Goal: Transaction & Acquisition: Purchase product/service

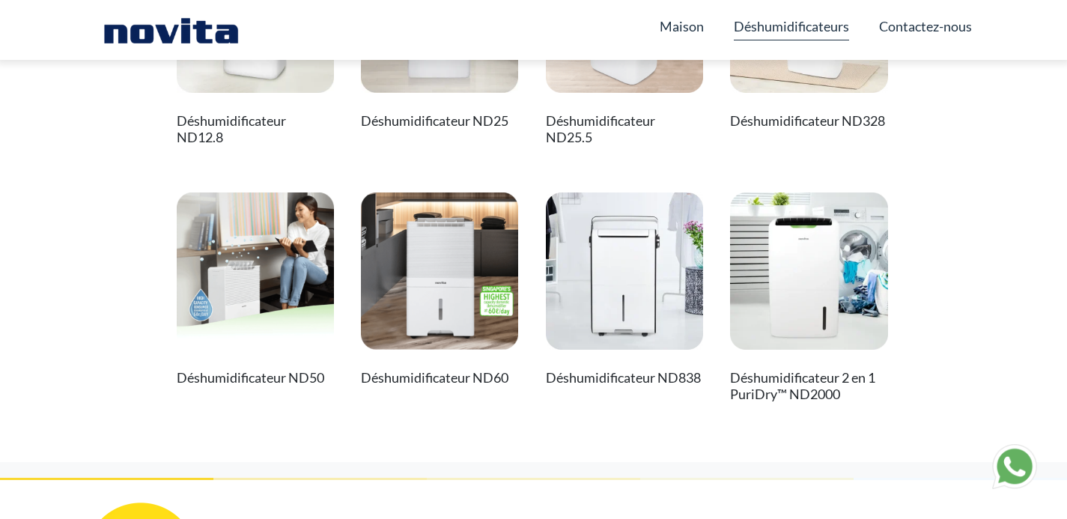
scroll to position [201, 0]
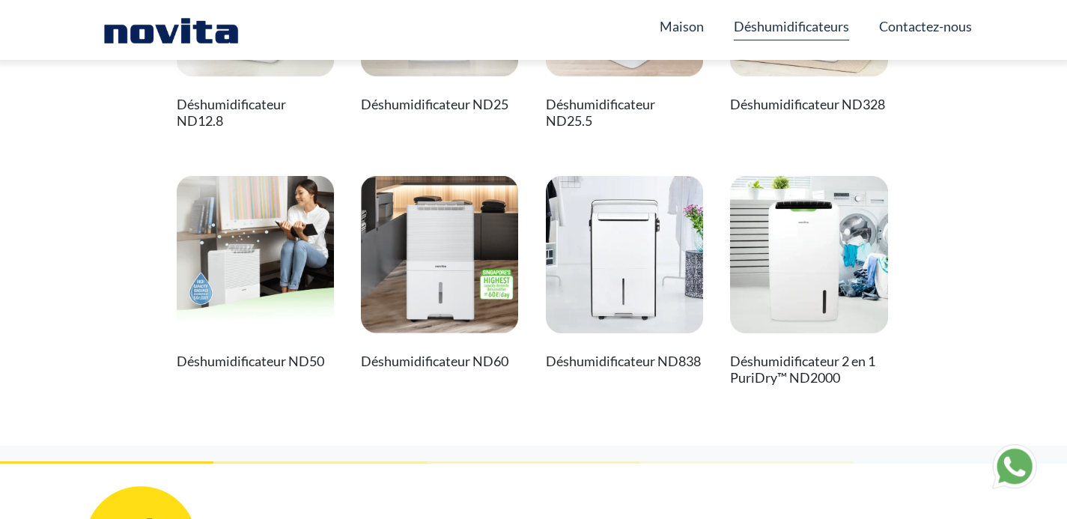
click at [630, 287] on img at bounding box center [624, 254] width 157 height 157
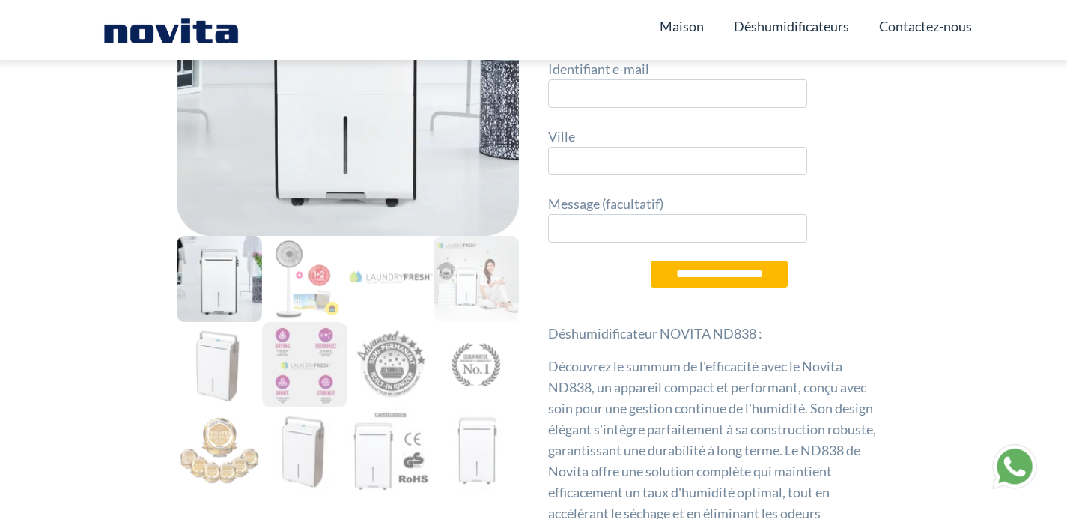
scroll to position [215, 0]
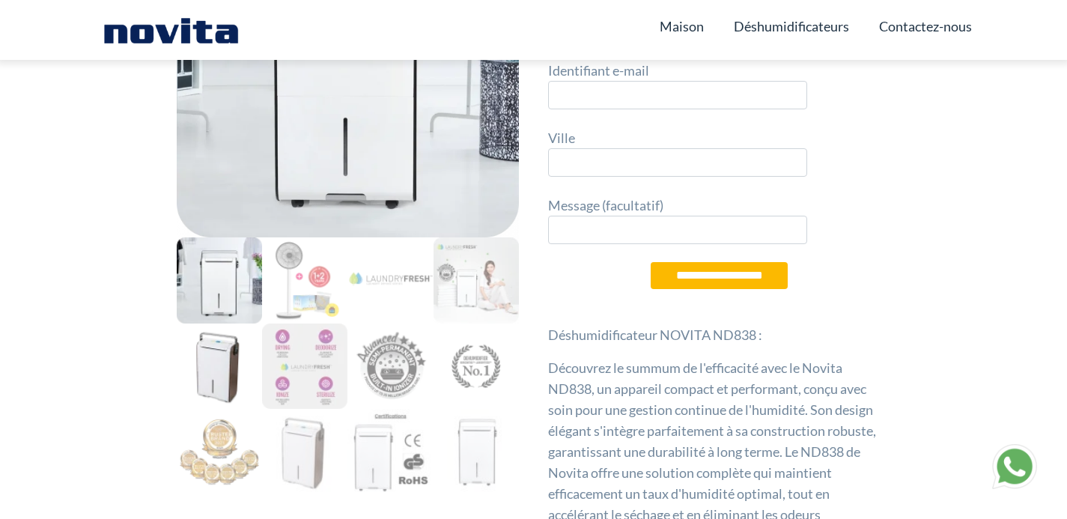
click at [224, 358] on img at bounding box center [219, 365] width 85 height 85
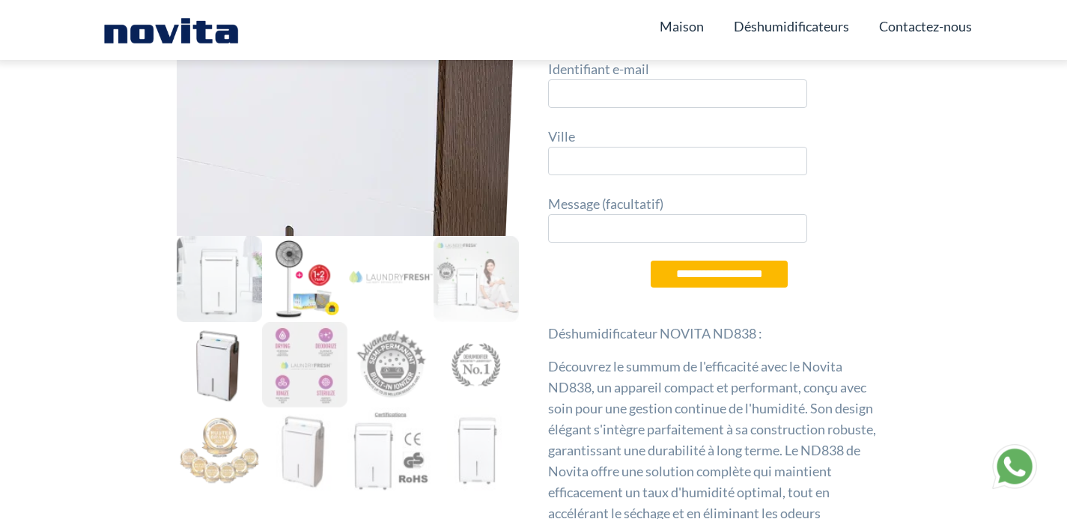
scroll to position [219, 0]
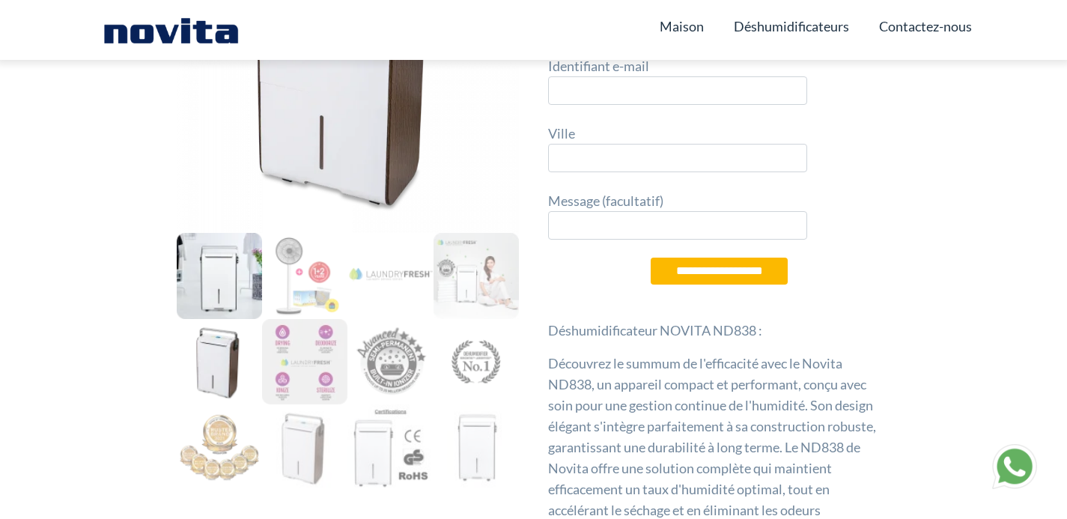
click at [219, 279] on img at bounding box center [219, 275] width 85 height 85
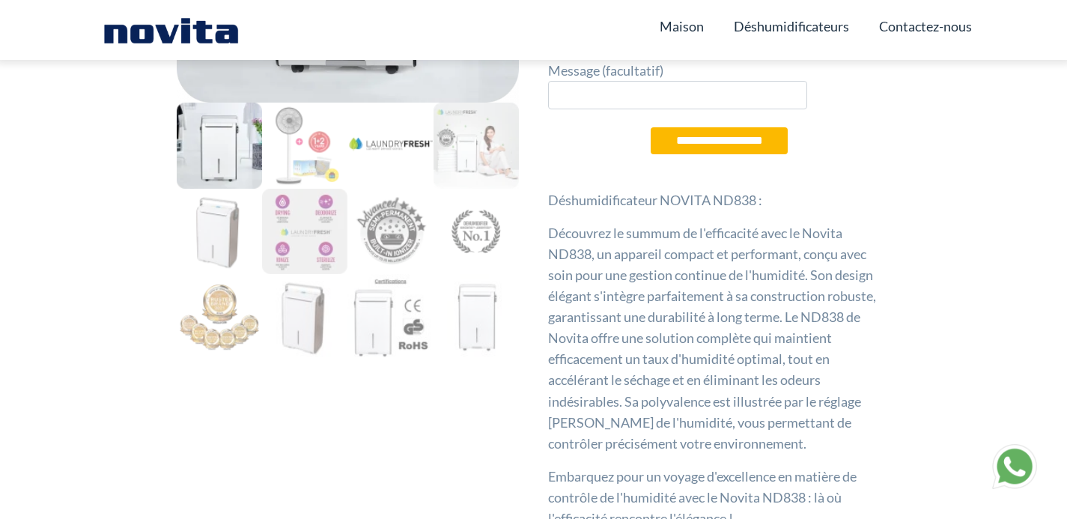
scroll to position [353, 0]
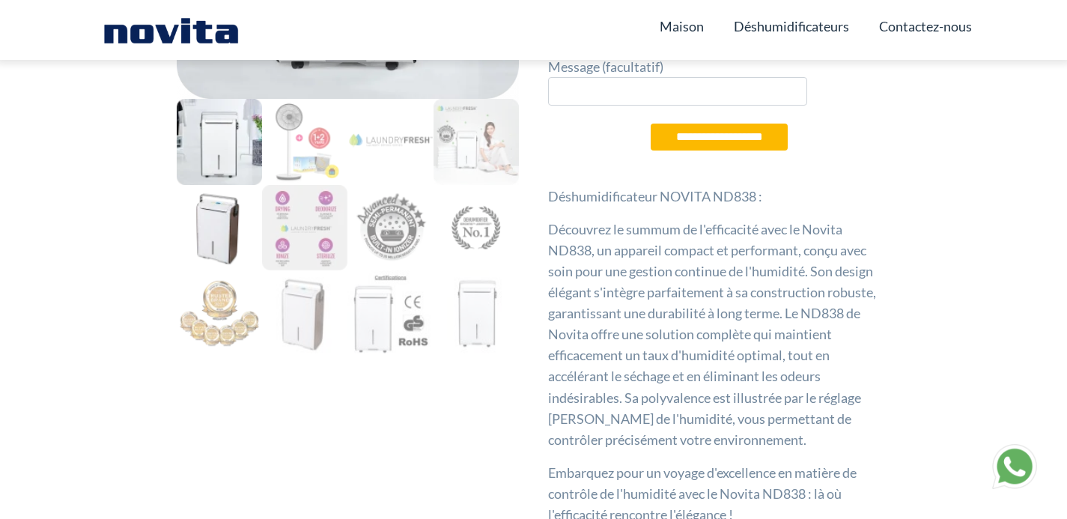
click at [213, 238] on img at bounding box center [219, 227] width 85 height 85
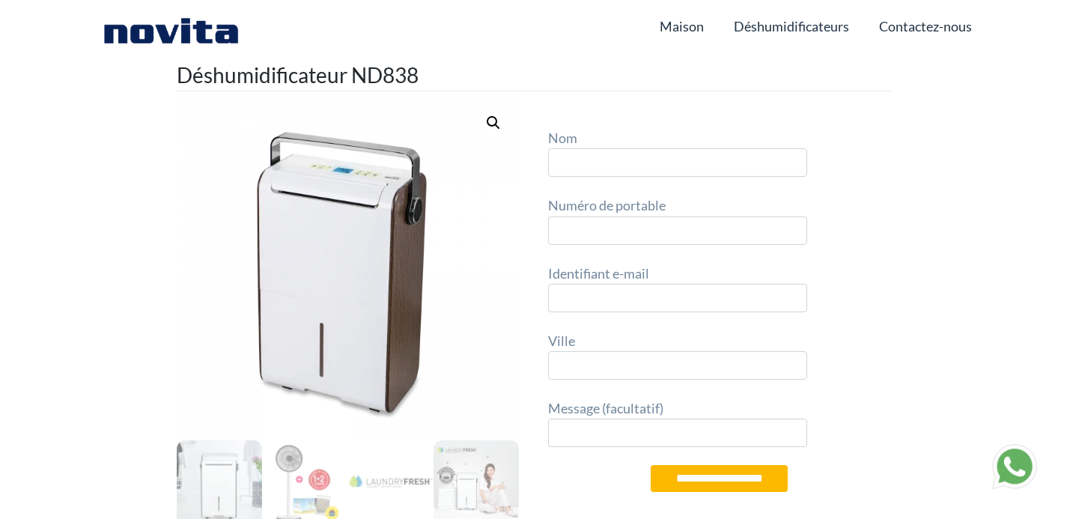
scroll to position [0, 0]
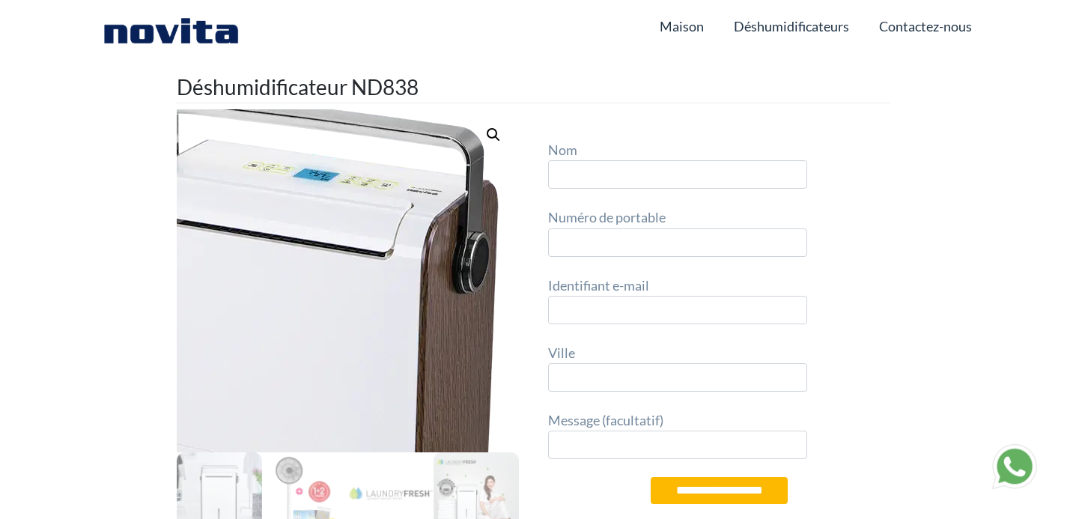
click at [366, 189] on img at bounding box center [327, 390] width 749 height 749
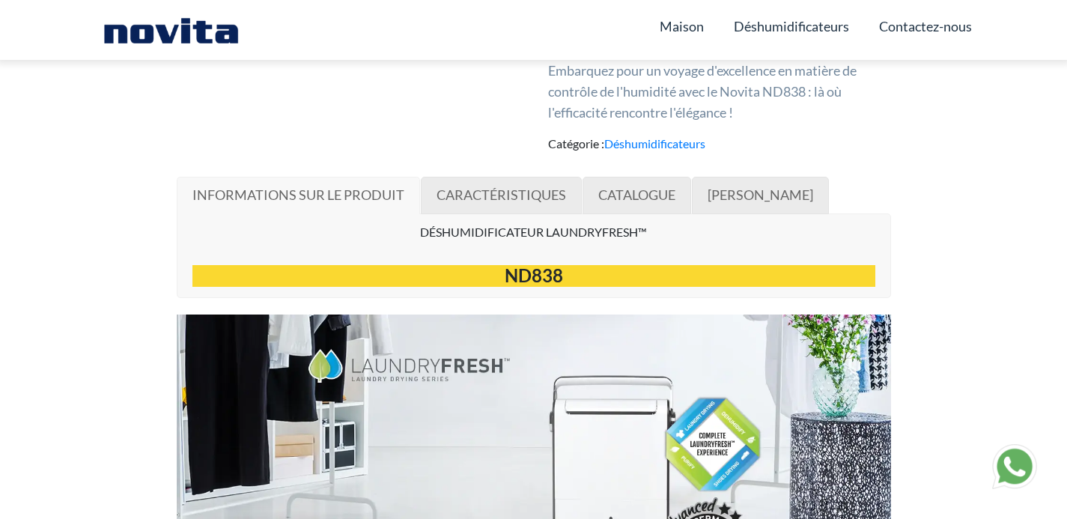
scroll to position [755, 0]
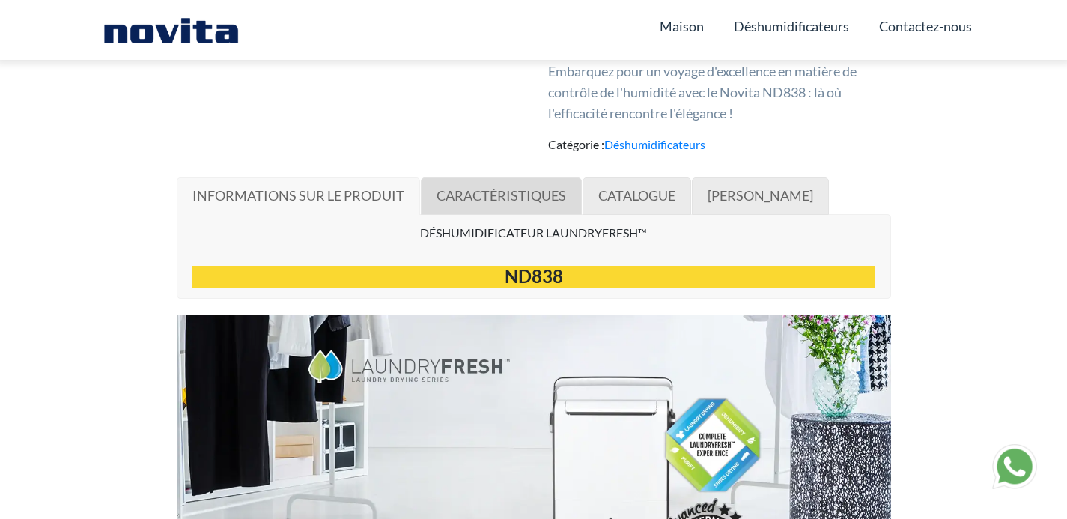
click at [515, 198] on font "CARACTÉRISTIQUES" at bounding box center [501, 195] width 130 height 16
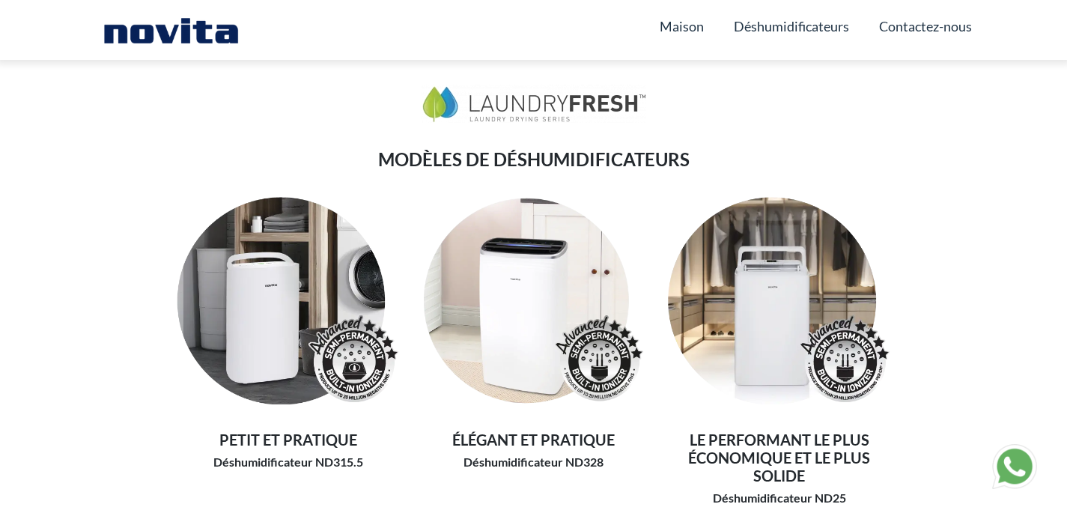
scroll to position [5644, 0]
